Goal: Check status: Check status

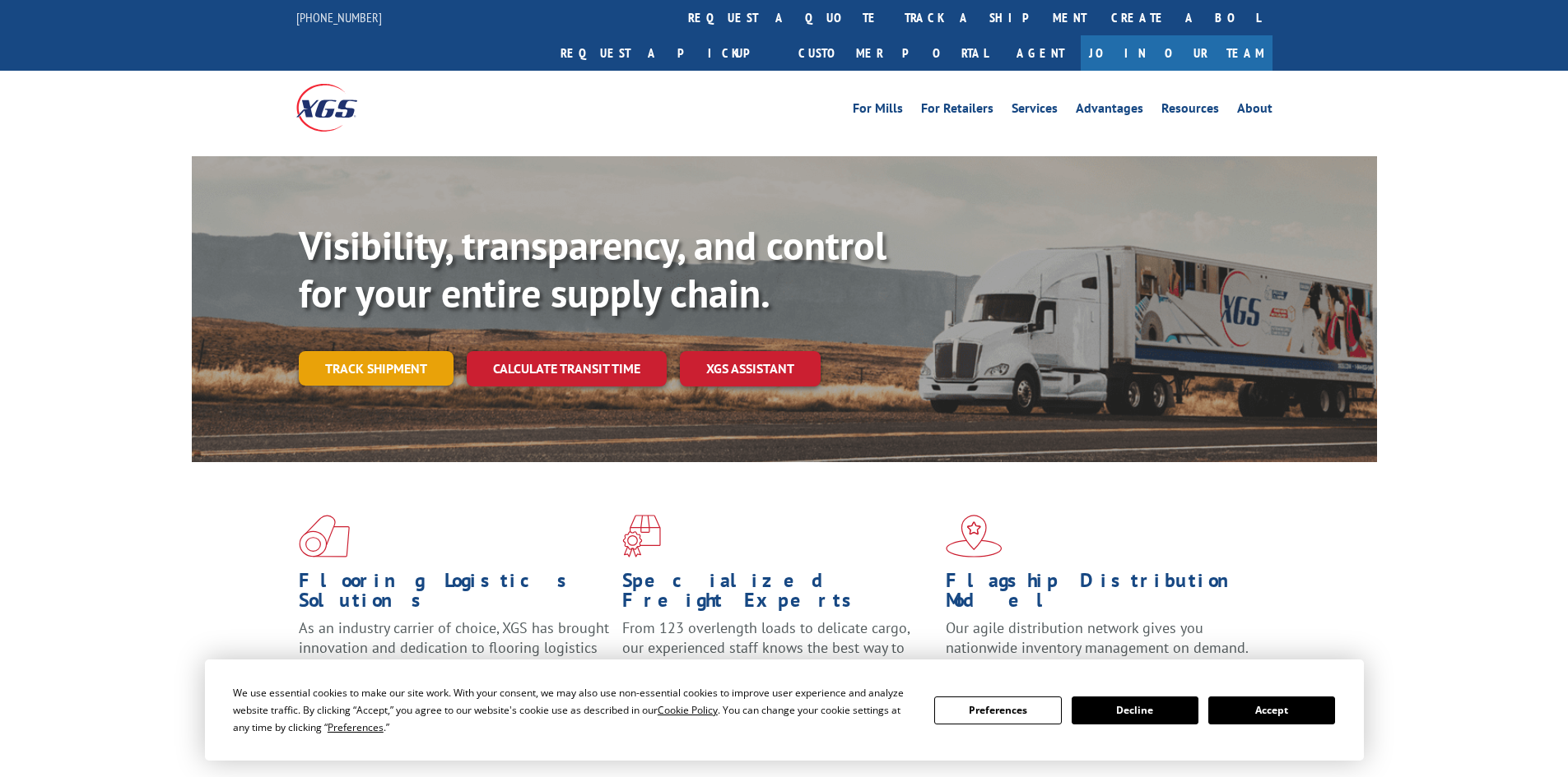
click at [356, 351] on link "Track shipment" at bounding box center [377, 368] width 155 height 35
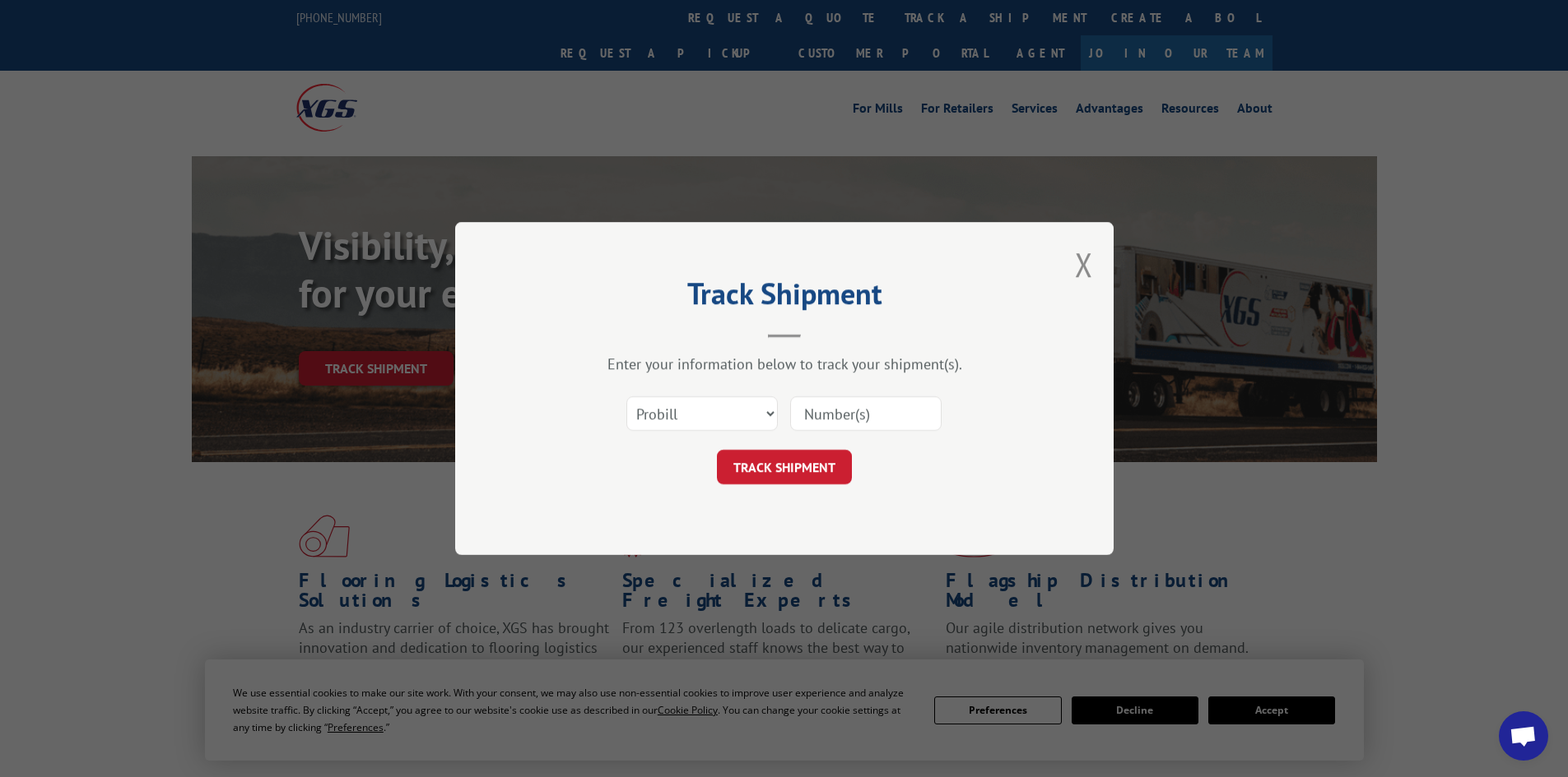
click at [893, 415] on input at bounding box center [865, 414] width 152 height 35
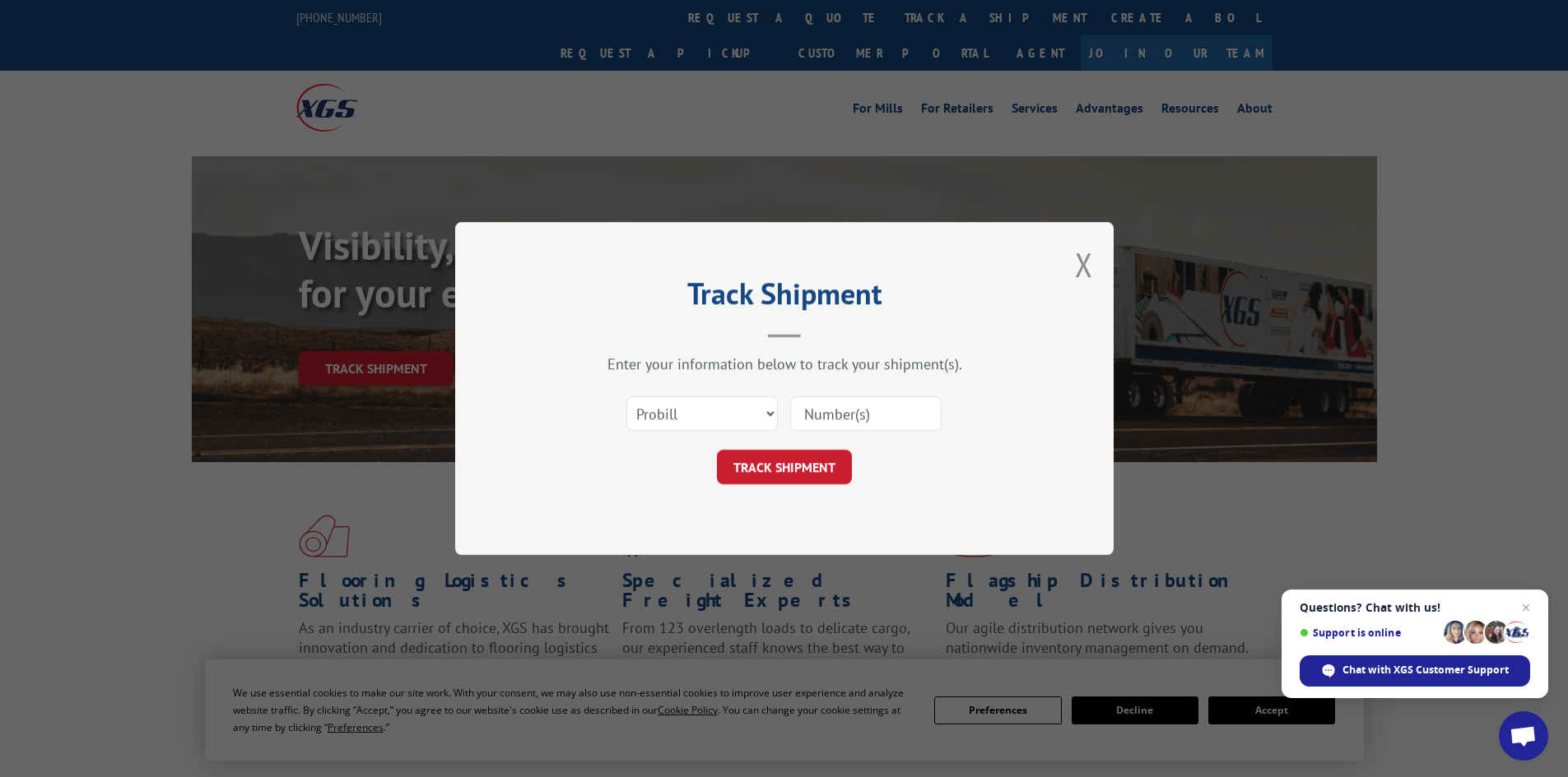
paste input "17468867"
type input "17468867"
click at [803, 472] on button "TRACK SHIPMENT" at bounding box center [784, 467] width 135 height 35
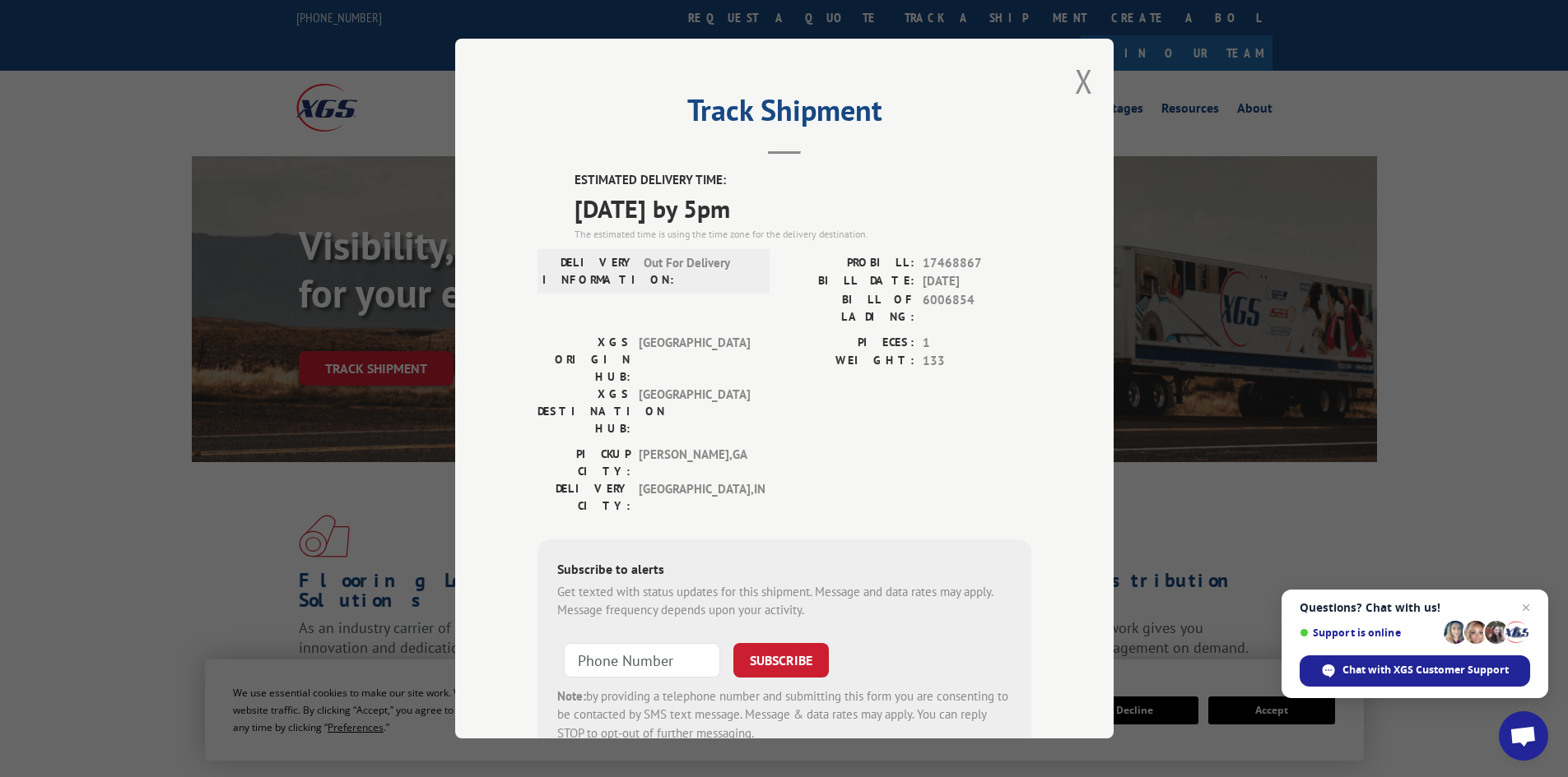
drag, startPoint x: 789, startPoint y: 209, endPoint x: 552, endPoint y: 219, distance: 237.2
click at [552, 219] on div "ESTIMATED DELIVERY TIME: 09/05/2025 by 5pm The estimated time is using the time…" at bounding box center [784, 466] width 494 height 591
copy span "09/05/2025 by 5pm"
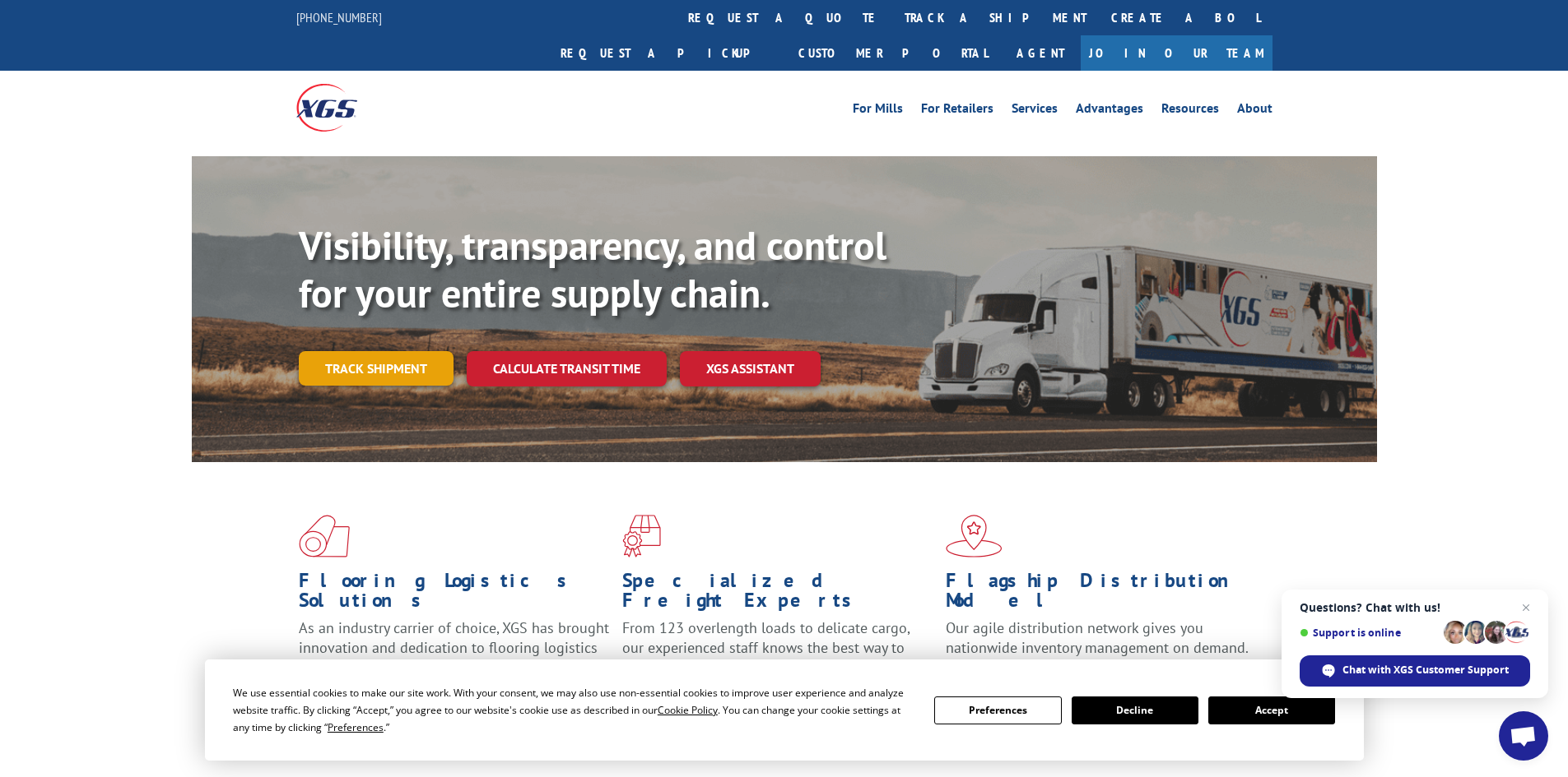
click at [384, 351] on link "Track shipment" at bounding box center [377, 368] width 155 height 35
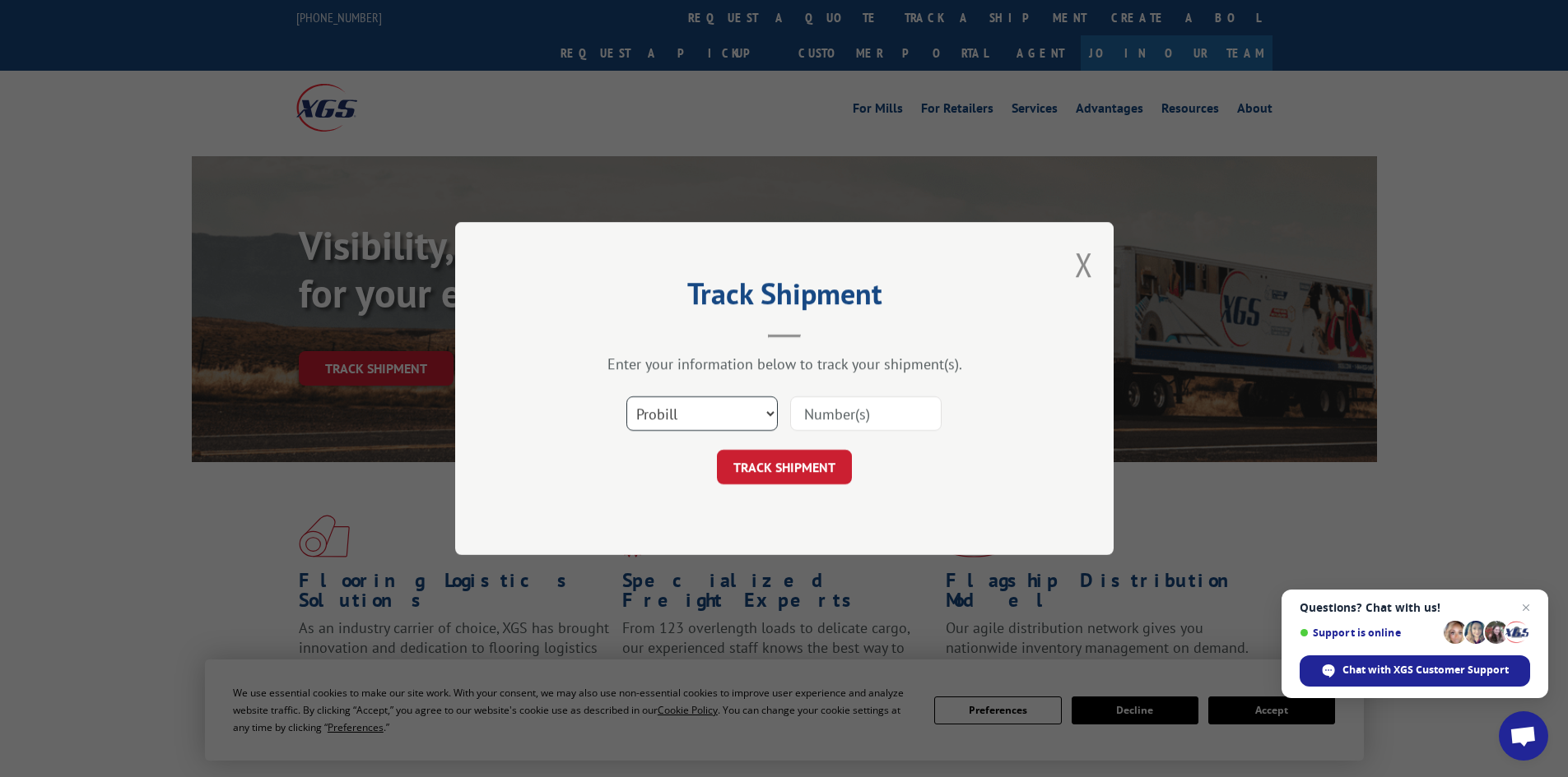
drag, startPoint x: 854, startPoint y: 416, endPoint x: 769, endPoint y: 412, distance: 85.1
click at [769, 412] on select "Select category... Probill BOL PO" at bounding box center [703, 414] width 152 height 35
select select "po"
click at [627, 396] on select "Select category... Probill BOL PO" at bounding box center [703, 414] width 152 height 35
click at [836, 404] on input at bounding box center [865, 414] width 152 height 35
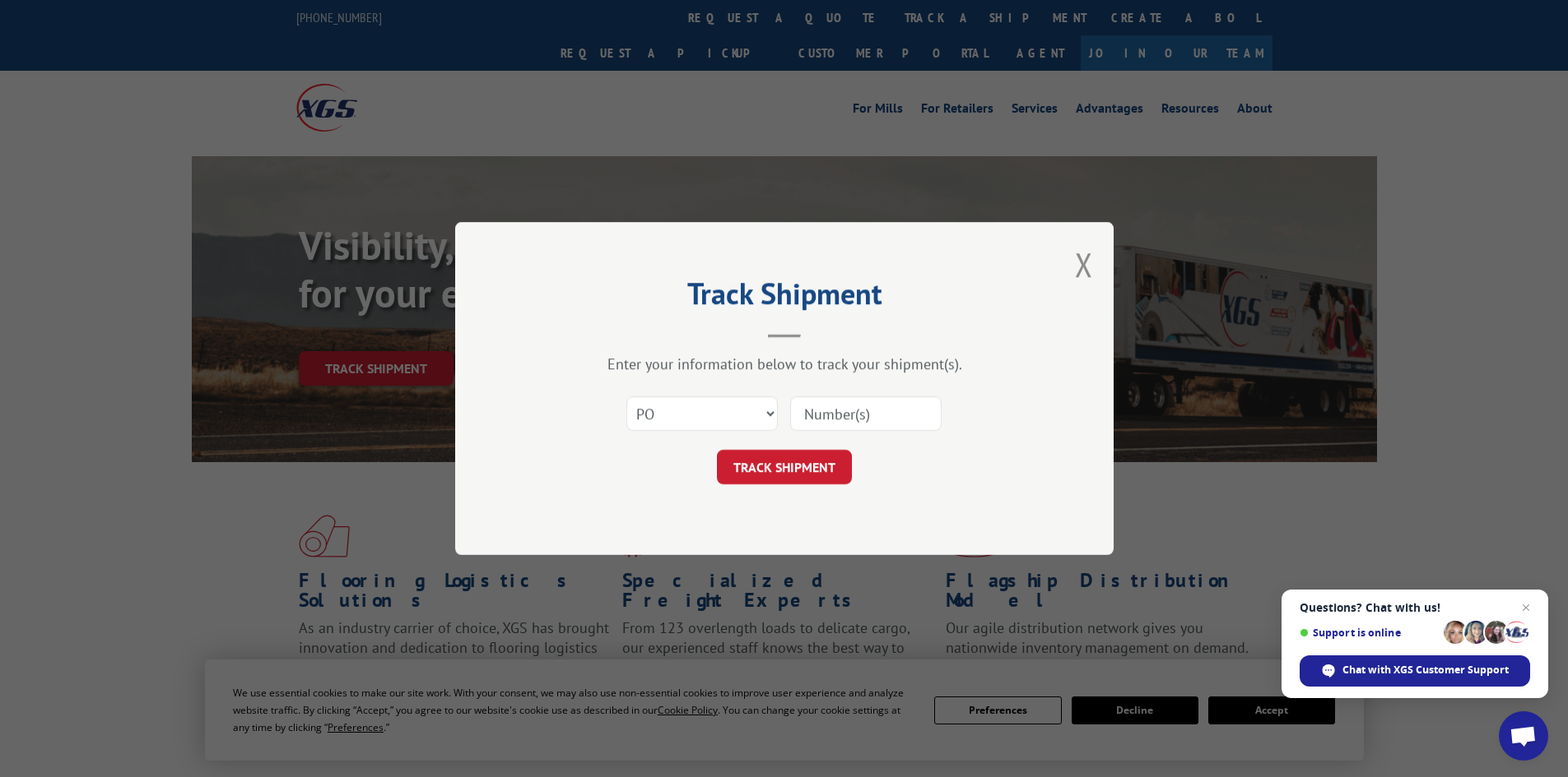
paste input "12528500"
type input "12528500"
click at [832, 472] on button "TRACK SHIPMENT" at bounding box center [784, 467] width 135 height 35
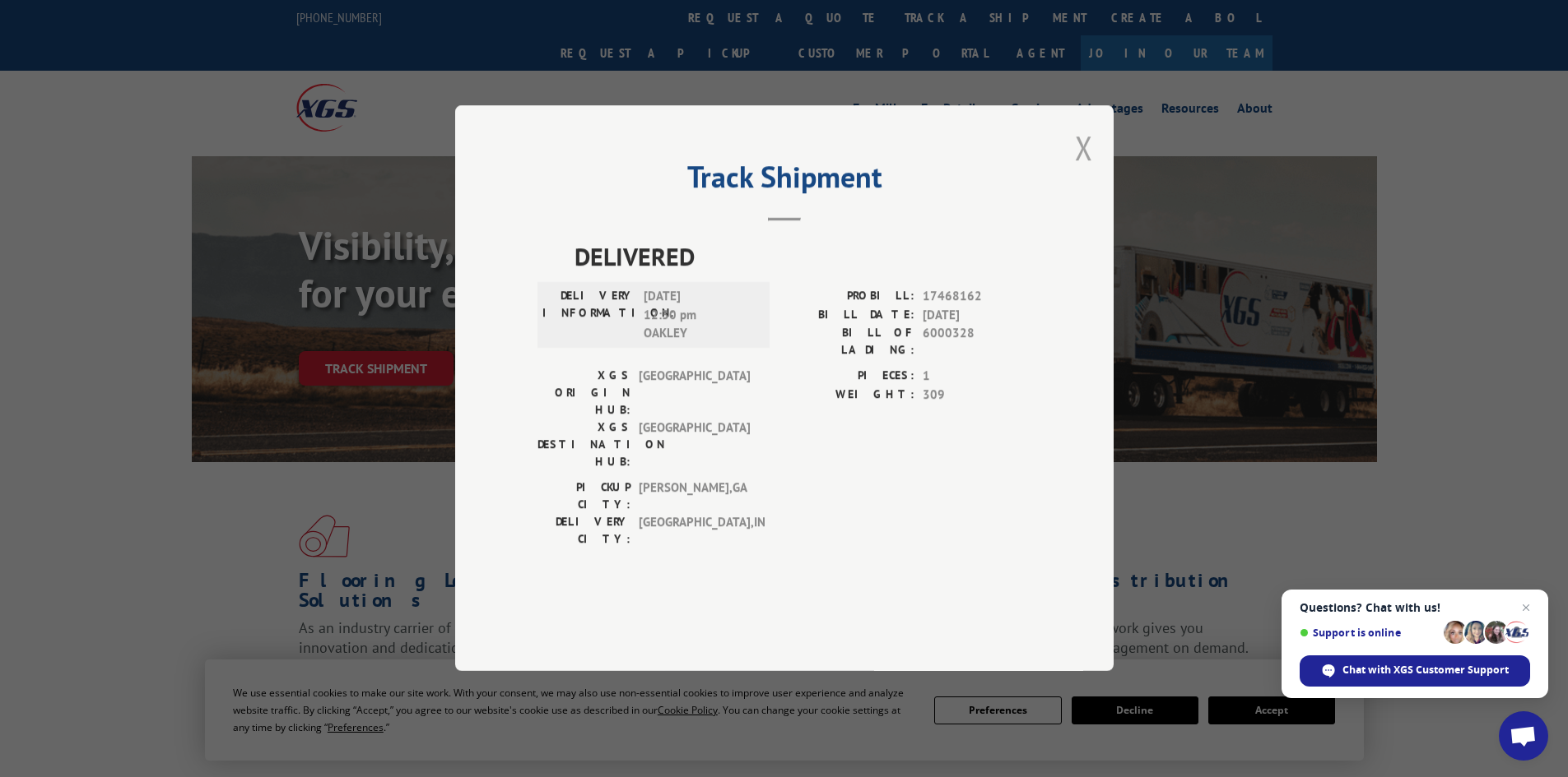
click at [1076, 170] on button "Close modal" at bounding box center [1083, 147] width 18 height 44
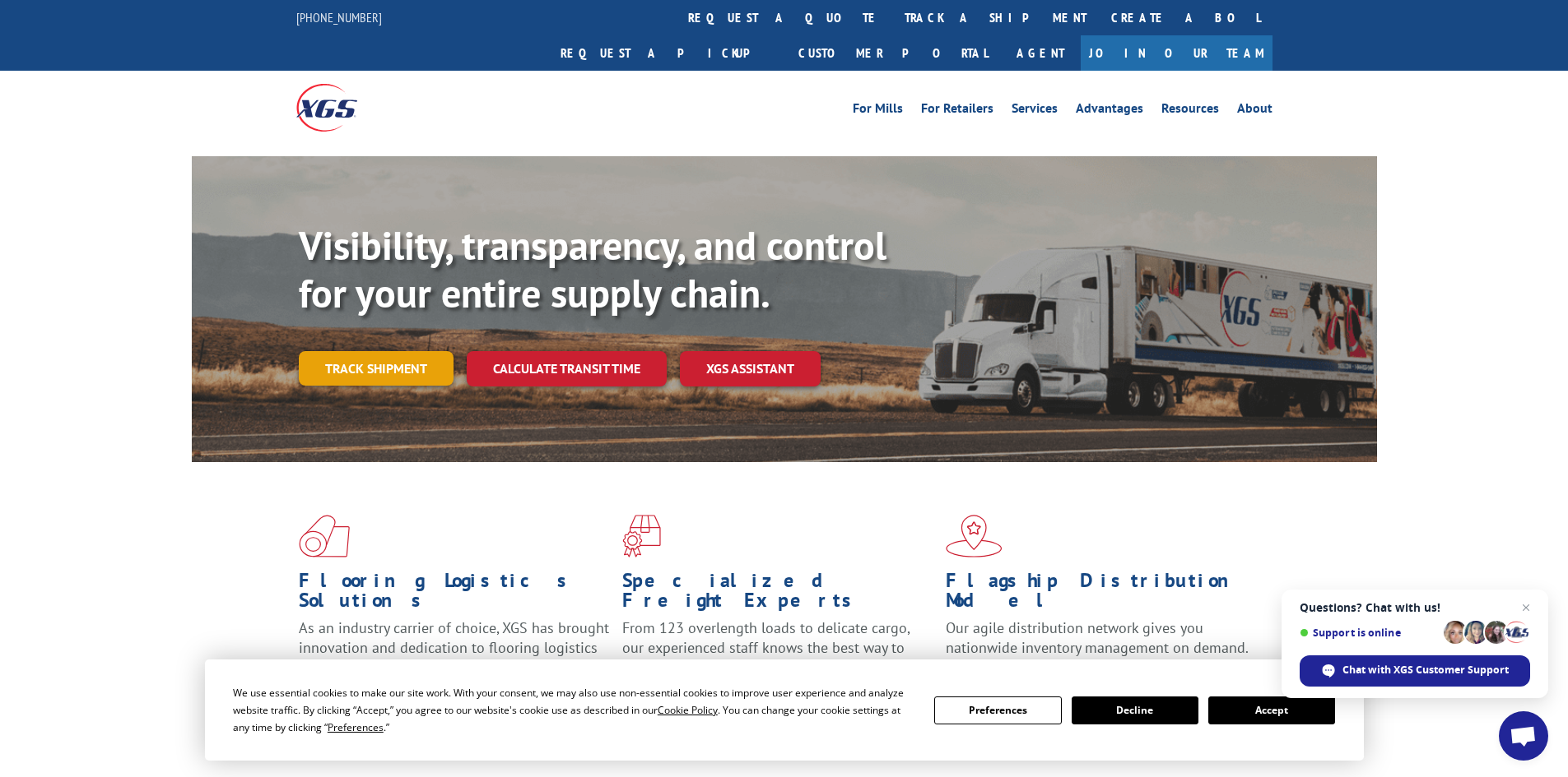
click at [391, 351] on link "Track shipment" at bounding box center [377, 368] width 155 height 35
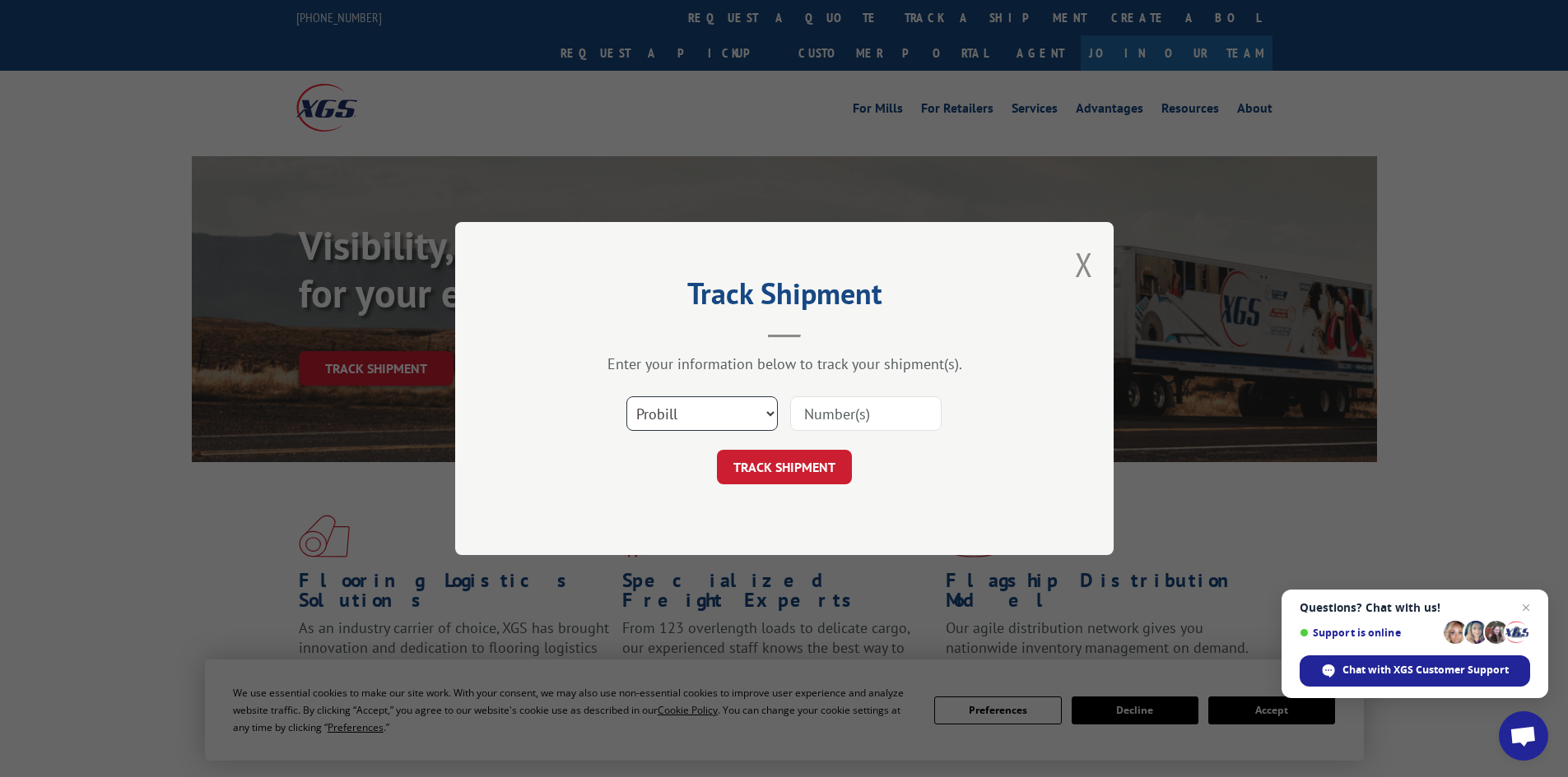
click at [704, 418] on select "Select category... Probill BOL PO" at bounding box center [703, 414] width 152 height 35
select select "po"
click at [627, 396] on select "Select category... Probill BOL PO" at bounding box center [703, 414] width 152 height 35
paste input "12528417"
type input "12528417"
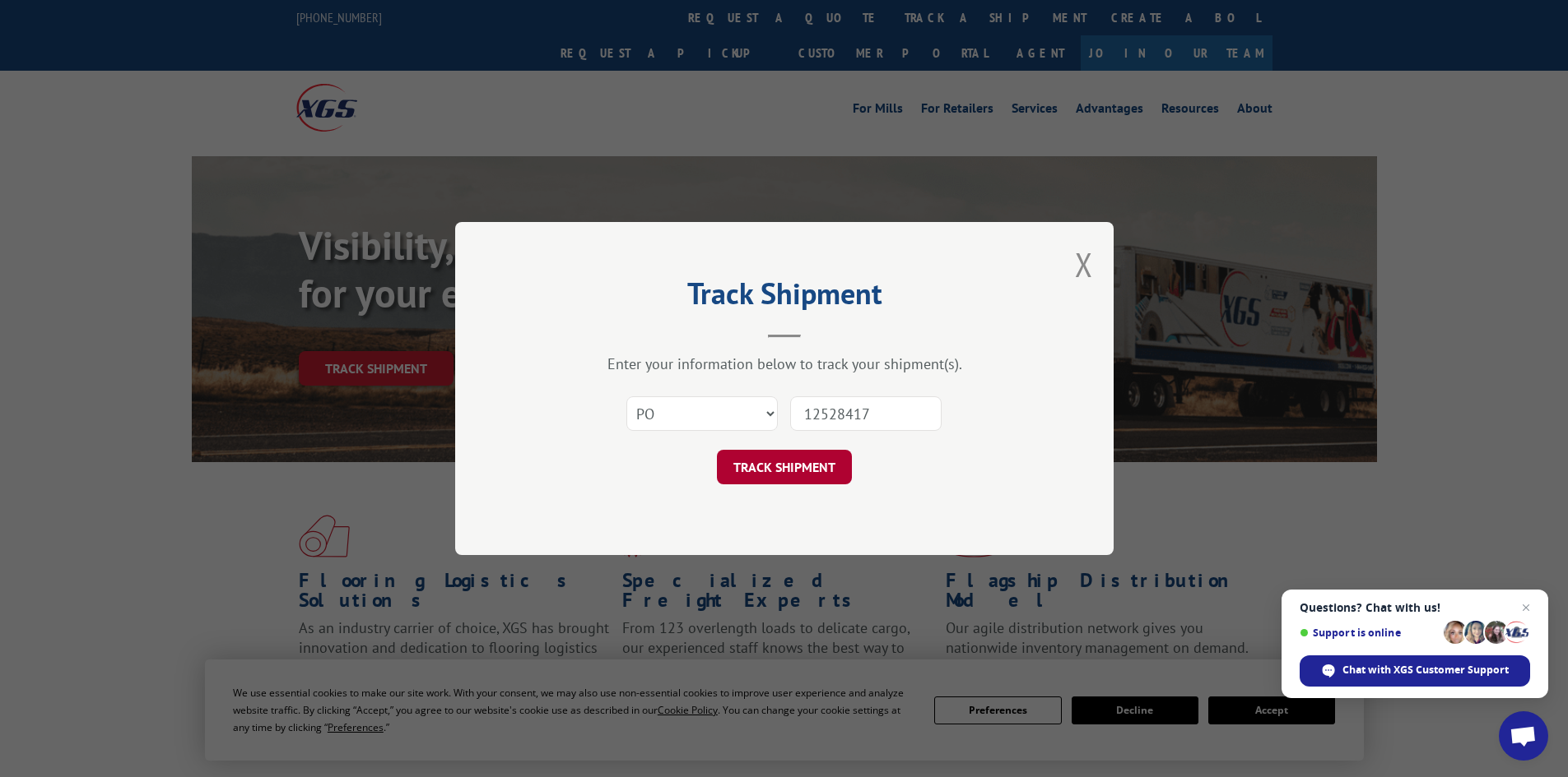
click at [798, 464] on button "TRACK SHIPMENT" at bounding box center [784, 467] width 135 height 35
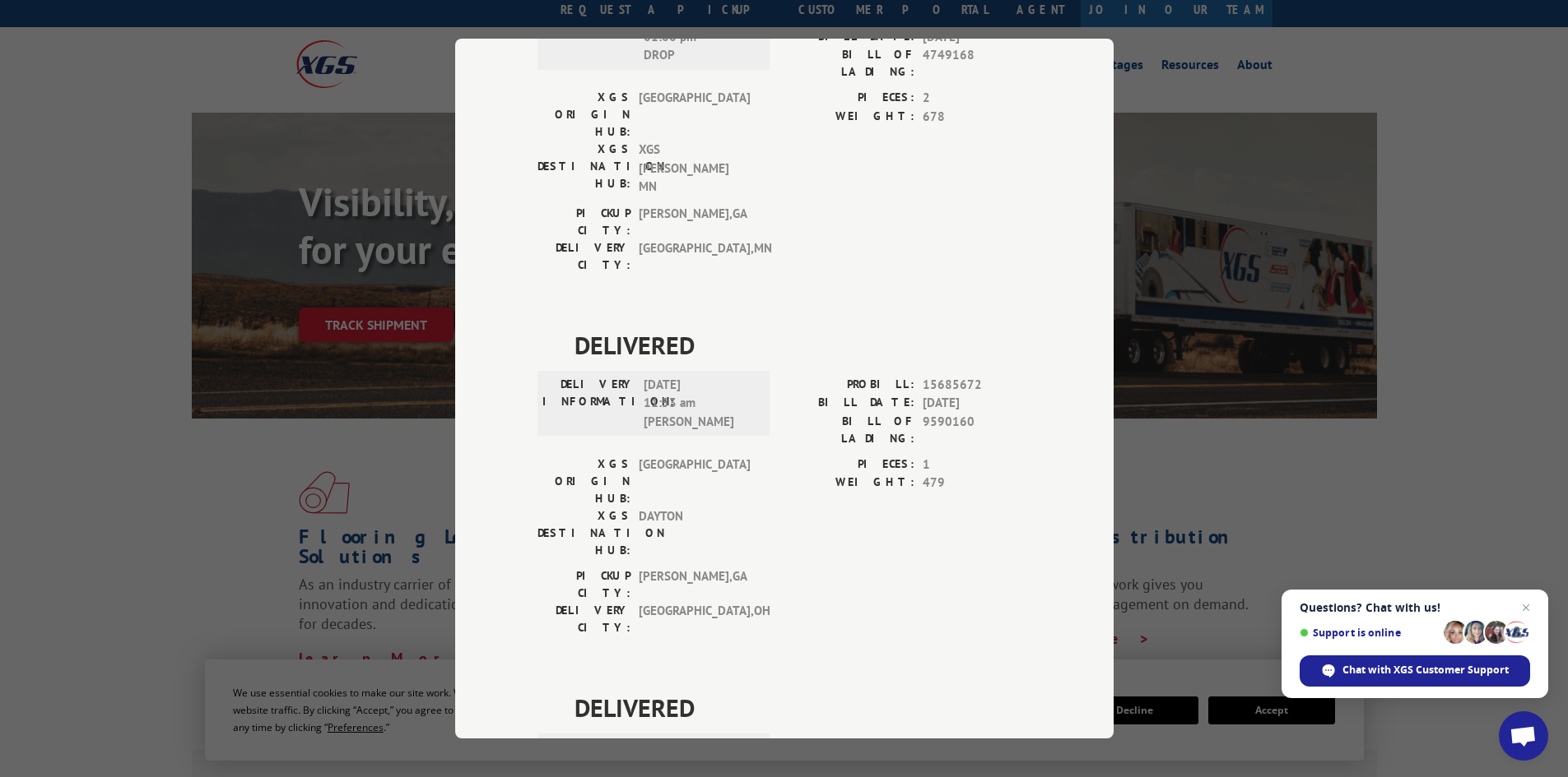
scroll to position [82, 0]
